Goal: Task Accomplishment & Management: Use online tool/utility

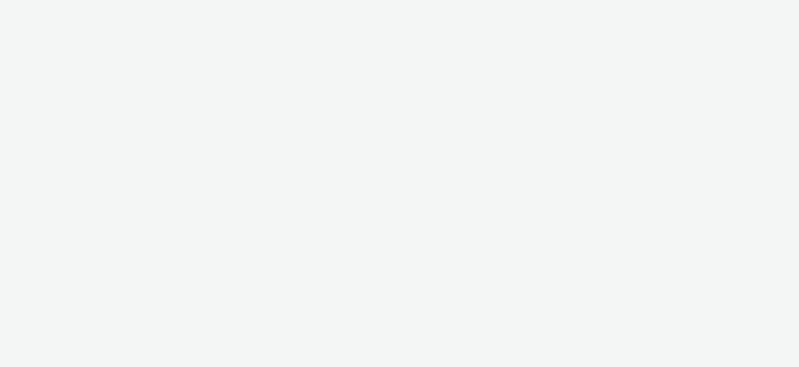
select select "ac009755-aa48-4799-8050-7a339a378eb8"
select select "b626f941-834b-427f-b453-0a2b95f57350"
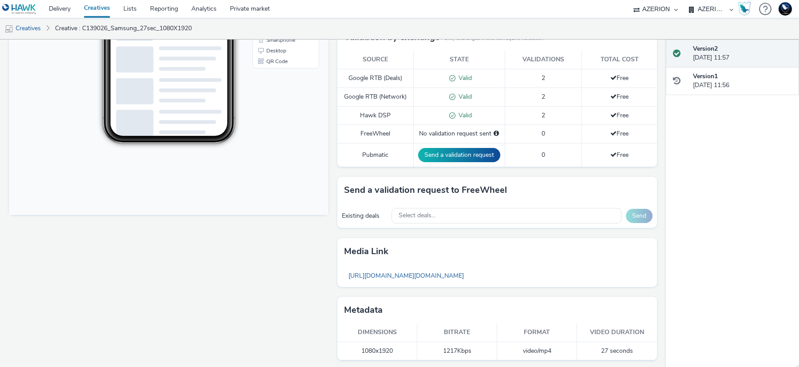
scroll to position [255, 0]
click at [449, 274] on link "https://tabmo-cdn.s3.eu-west-1.amazonaws.com/hawk.tabmo.io/organizations/b626f9…" at bounding box center [406, 274] width 124 height 17
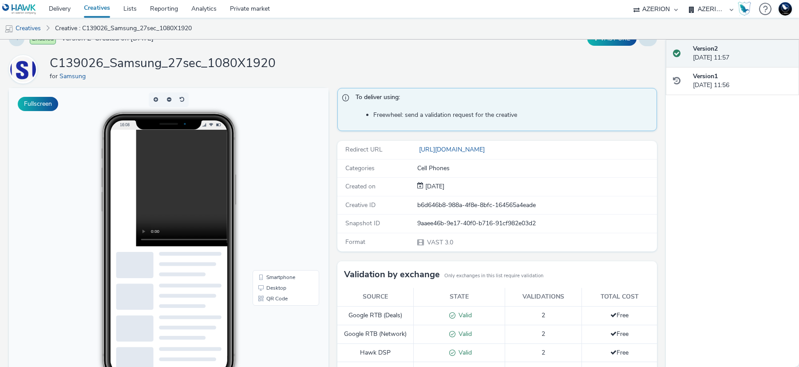
scroll to position [0, 0]
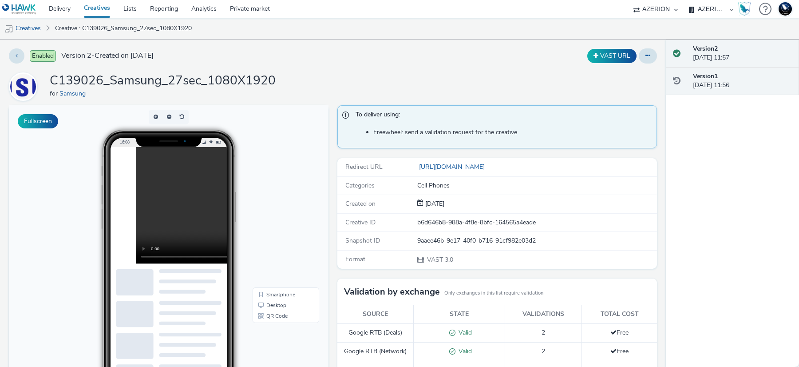
click at [740, 87] on div "Version 1 07 May 2025, 11:56" at bounding box center [742, 81] width 99 height 18
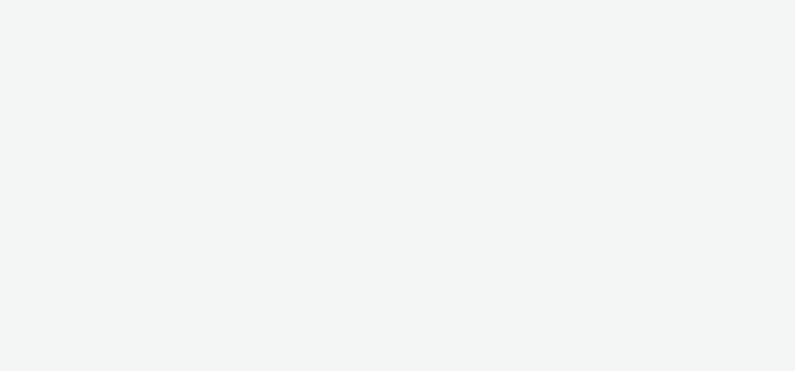
select select "ac009755-aa48-4799-8050-7a339a378eb8"
select select "b626f941-834b-427f-b453-0a2b95f57350"
